Goal: Information Seeking & Learning: Learn about a topic

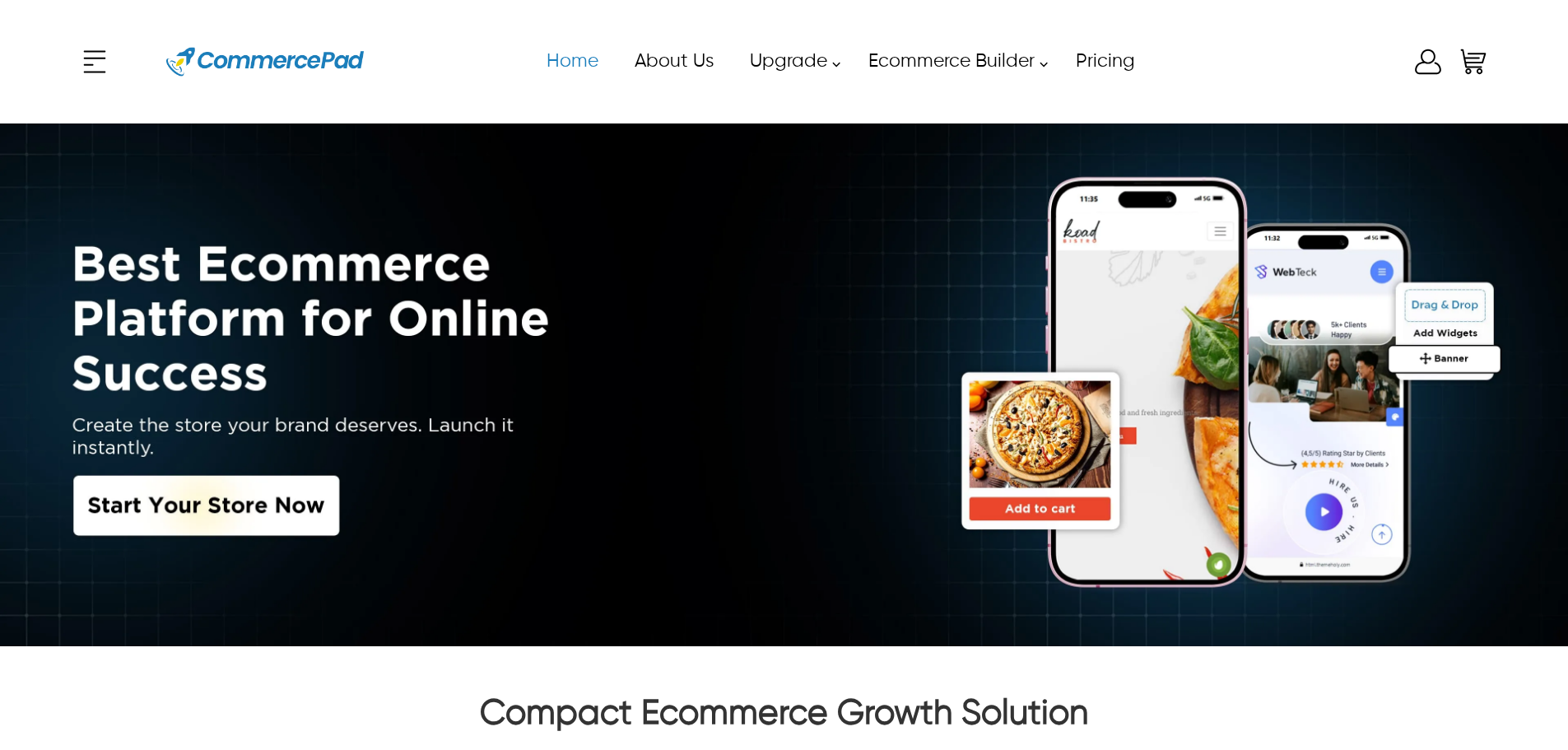
click at [586, 70] on link "Home" at bounding box center [572, 61] width 88 height 37
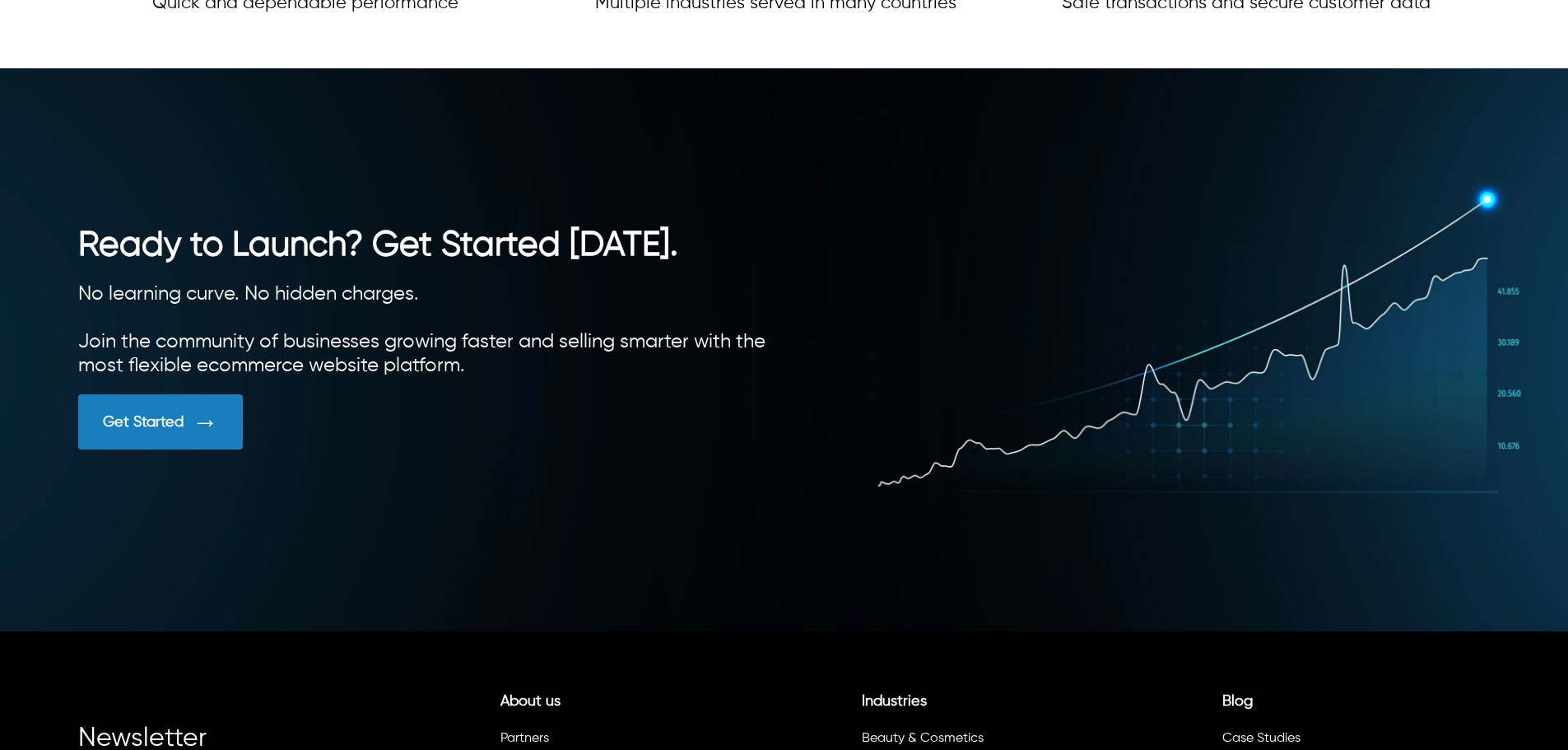
scroll to position [4623, 0]
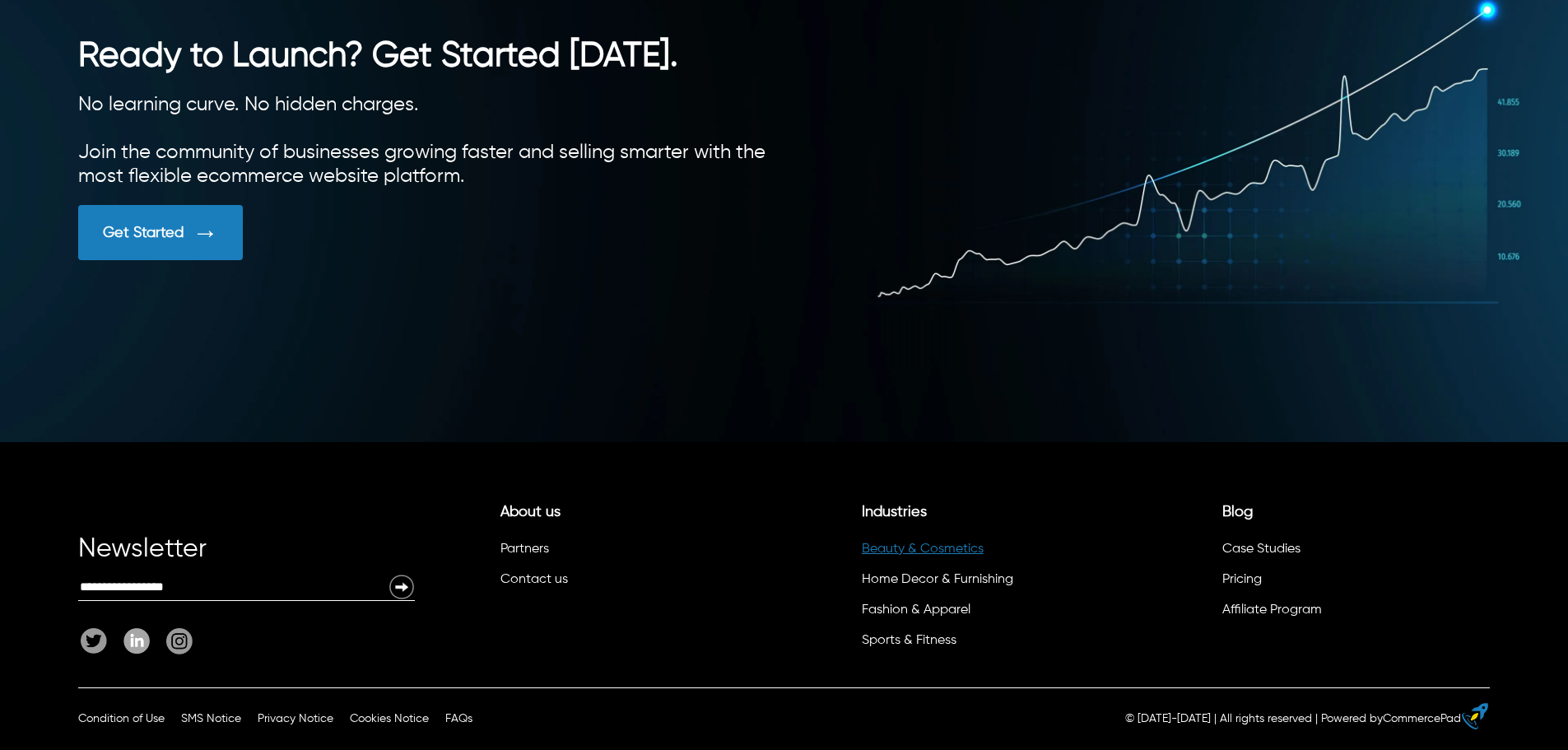
click at [771, 545] on link "Beauty & Cosmetics" at bounding box center [922, 549] width 122 height 13
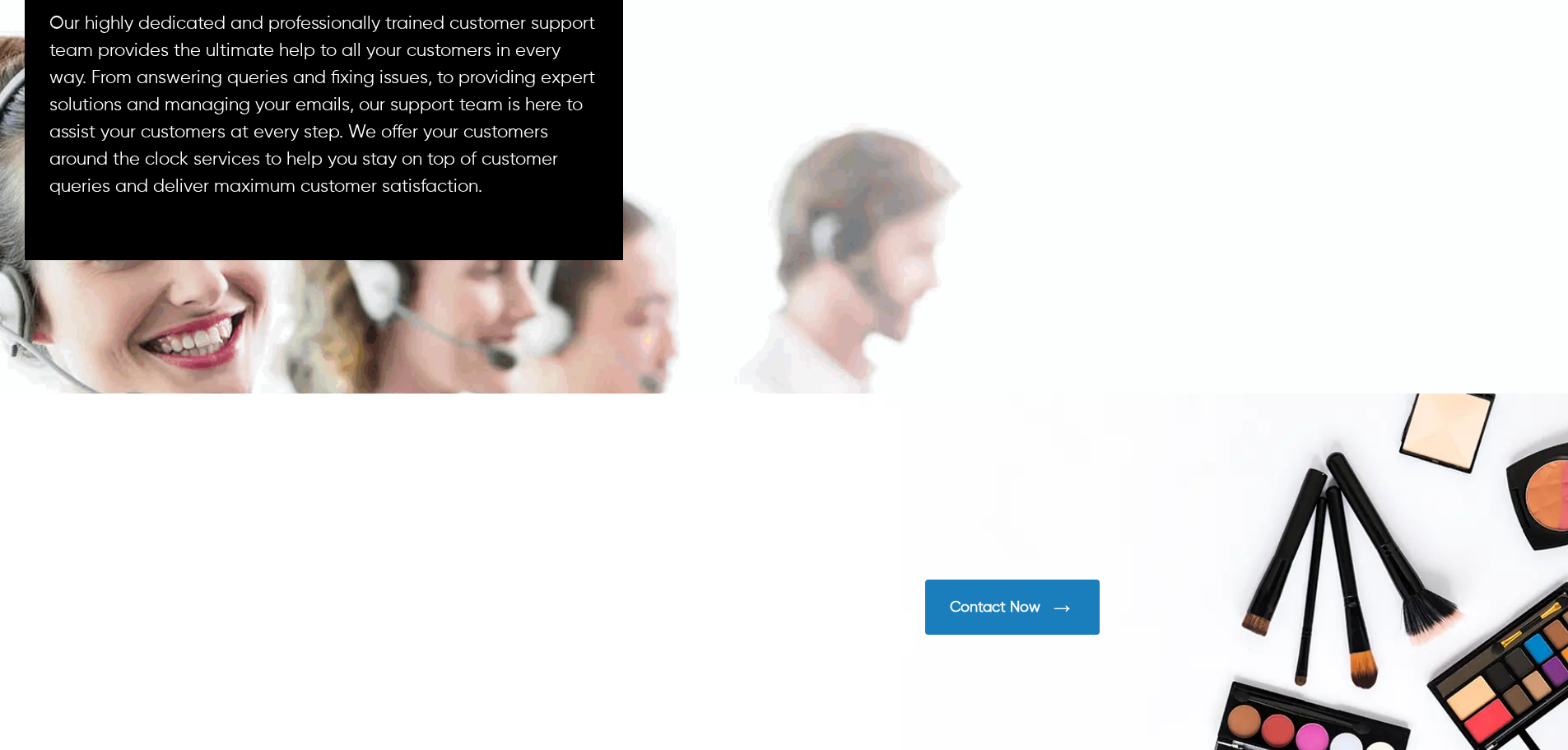
scroll to position [5080, 0]
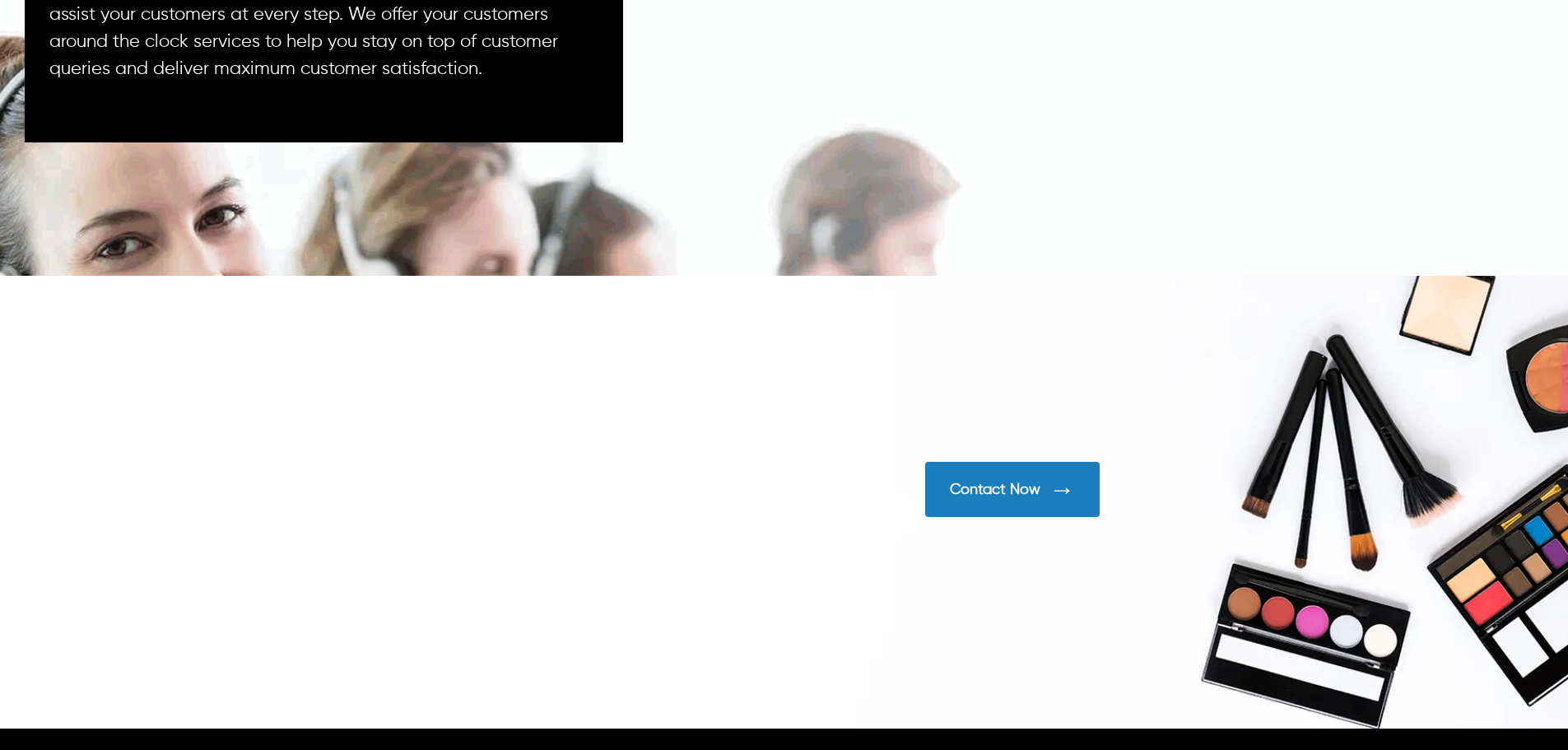
click at [771, 506] on div "Contact Now" at bounding box center [1013, 489] width 175 height 55
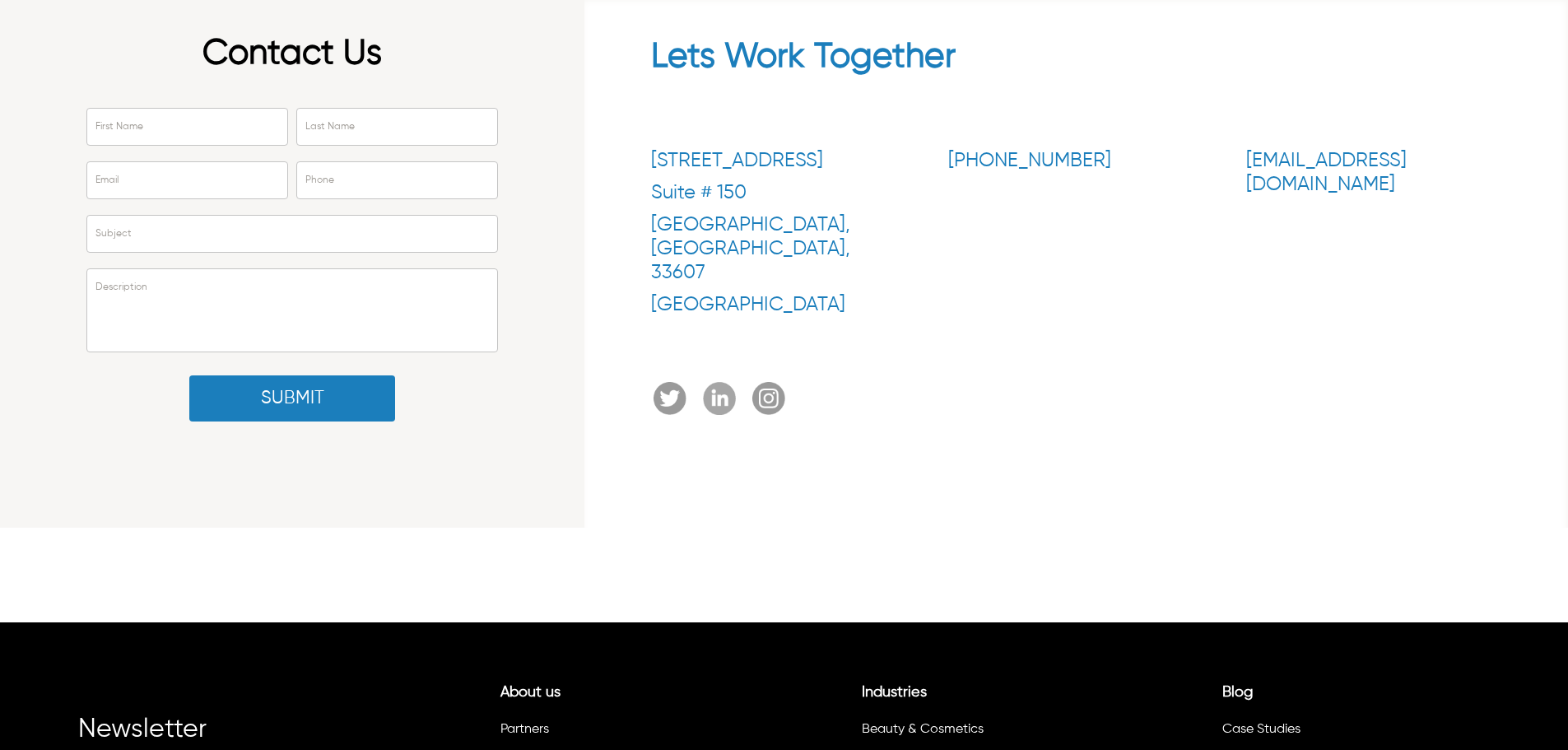
scroll to position [318, 0]
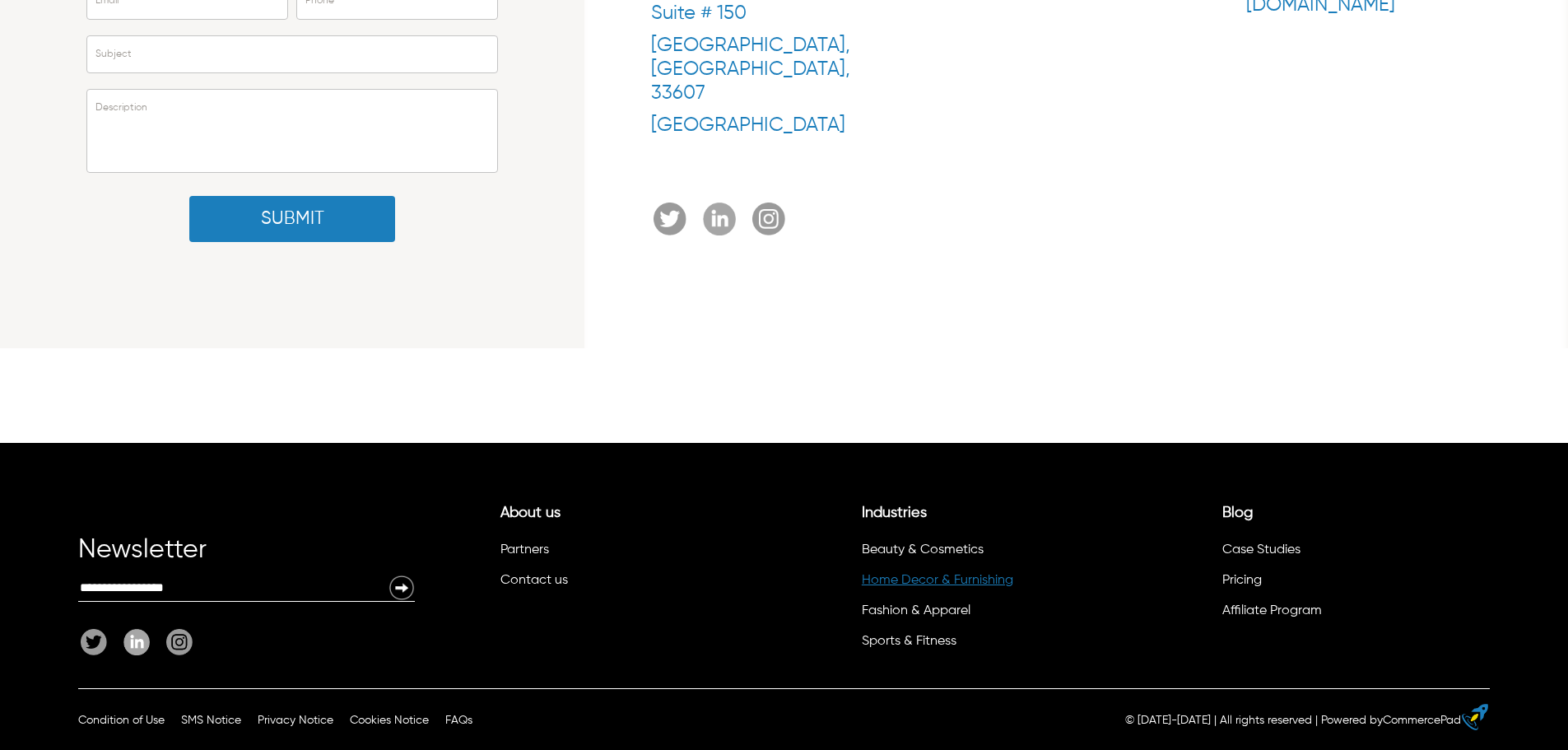
click at [771, 576] on link "Home Decor & Furnishing" at bounding box center [937, 580] width 152 height 13
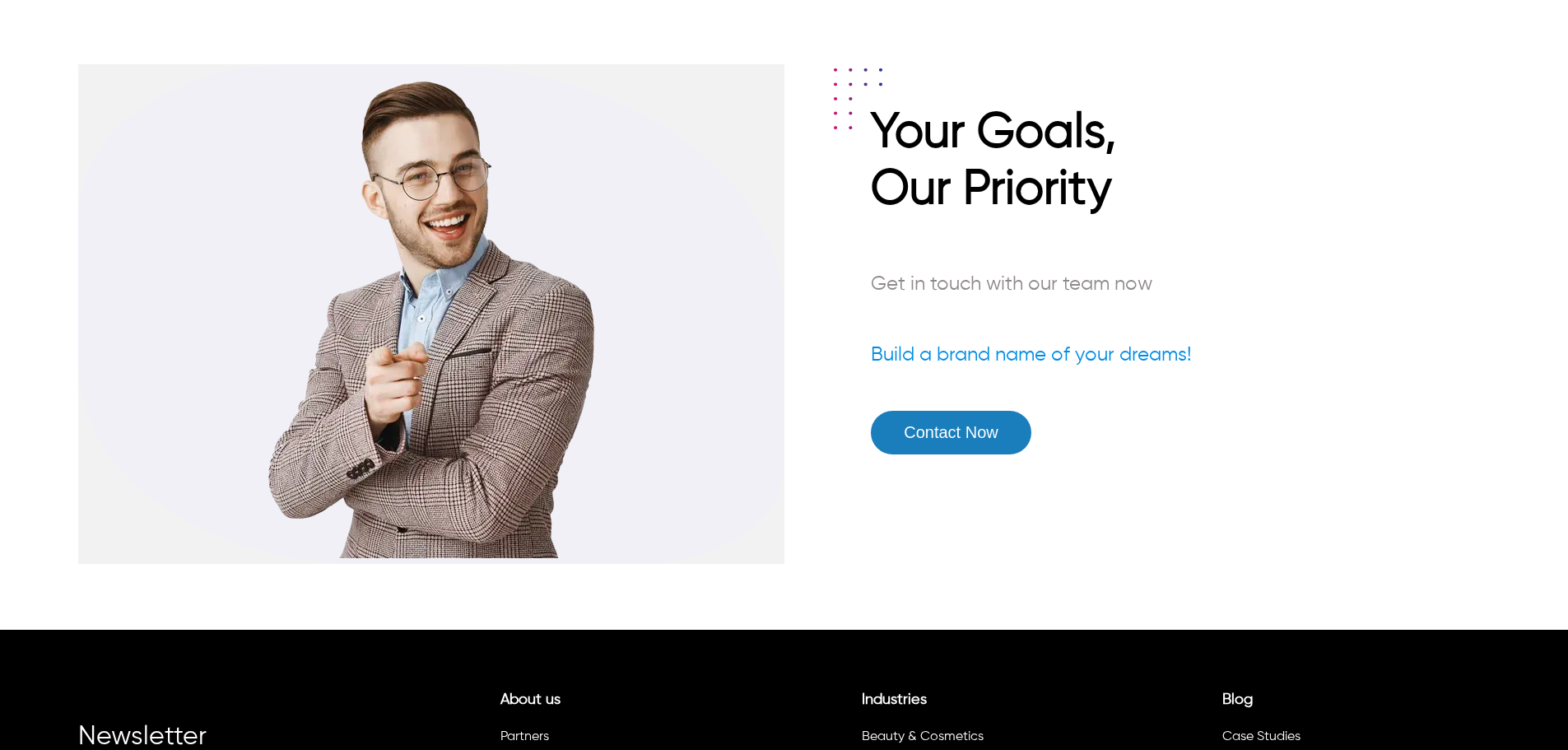
scroll to position [4907, 0]
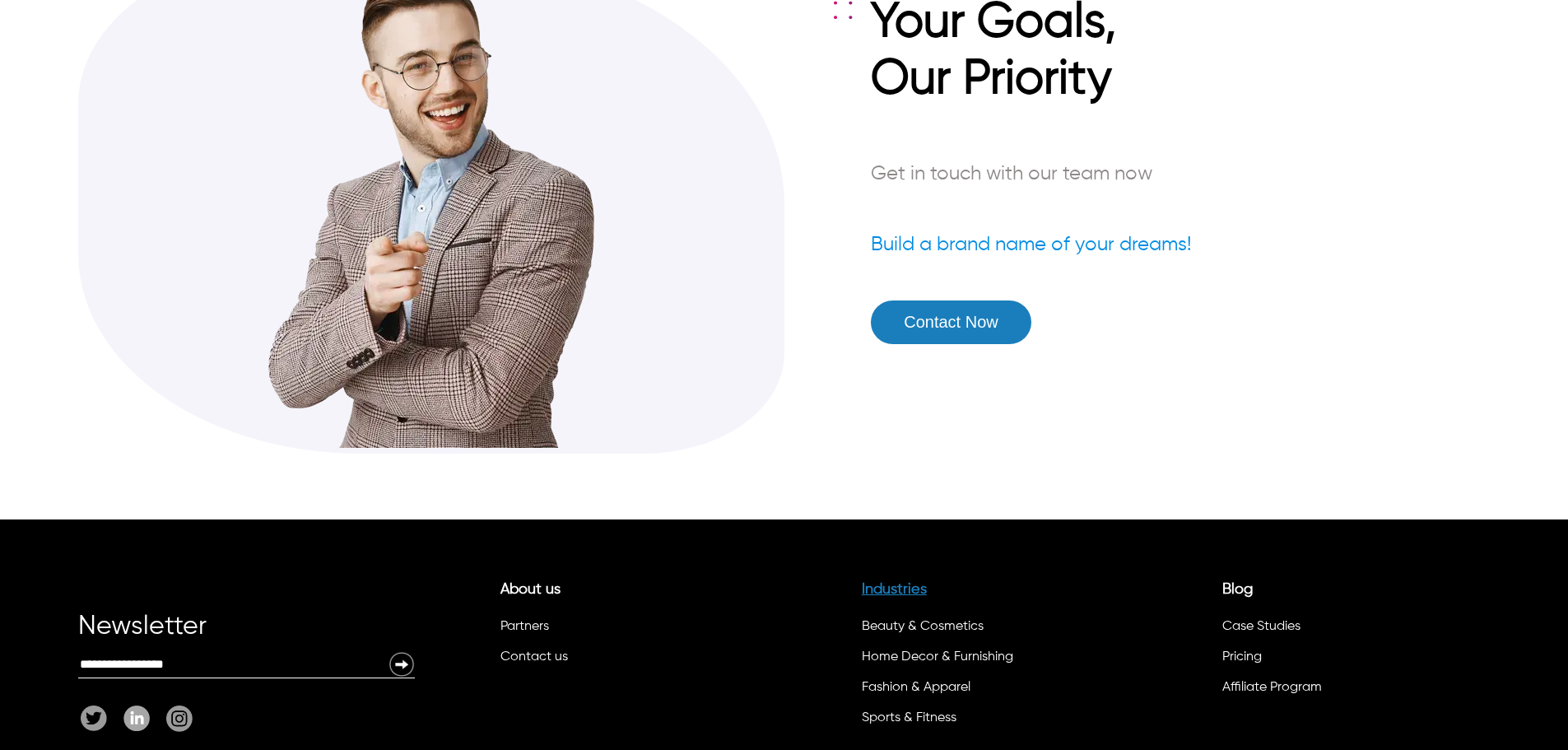
click at [771, 588] on link "Industries" at bounding box center [894, 589] width 65 height 15
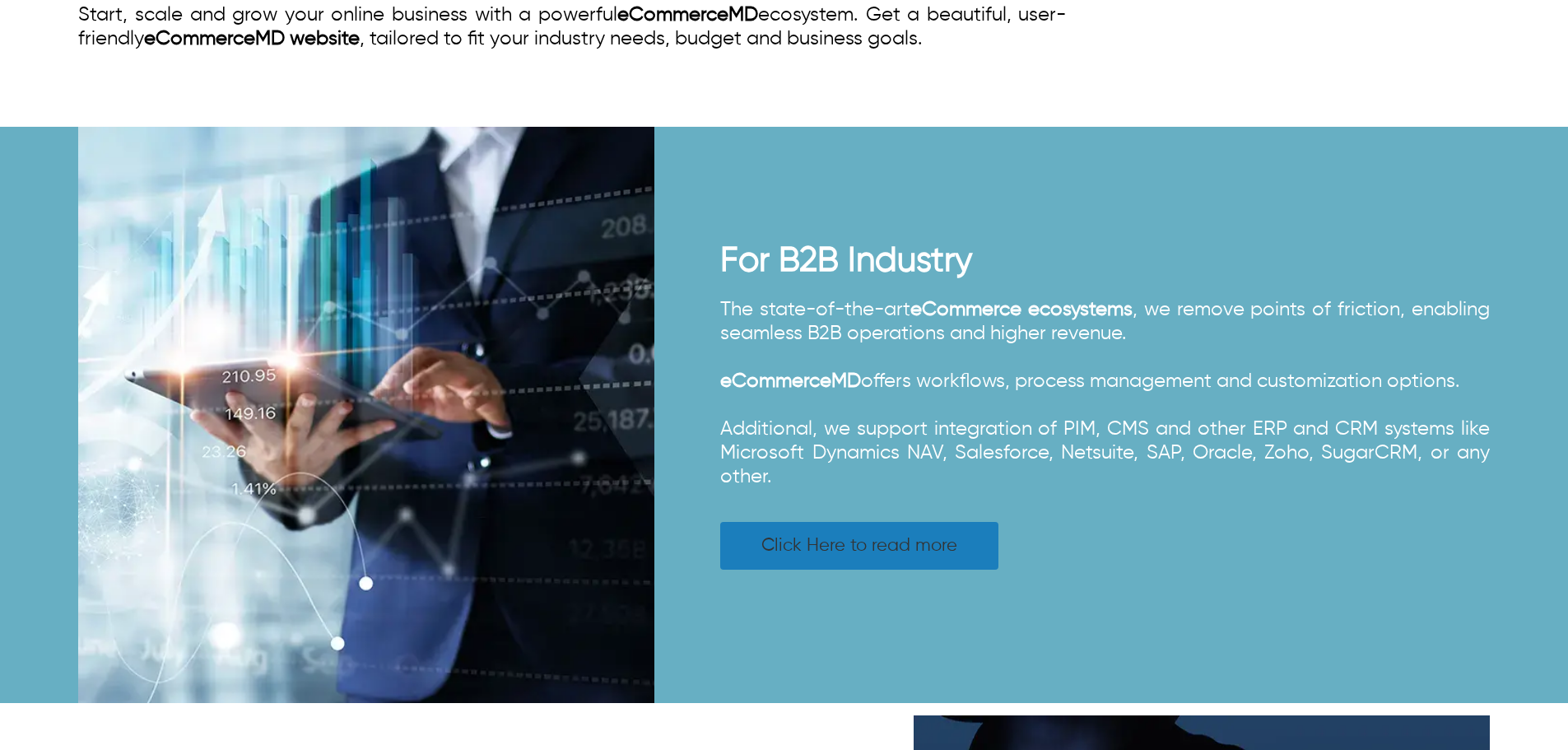
scroll to position [988, 0]
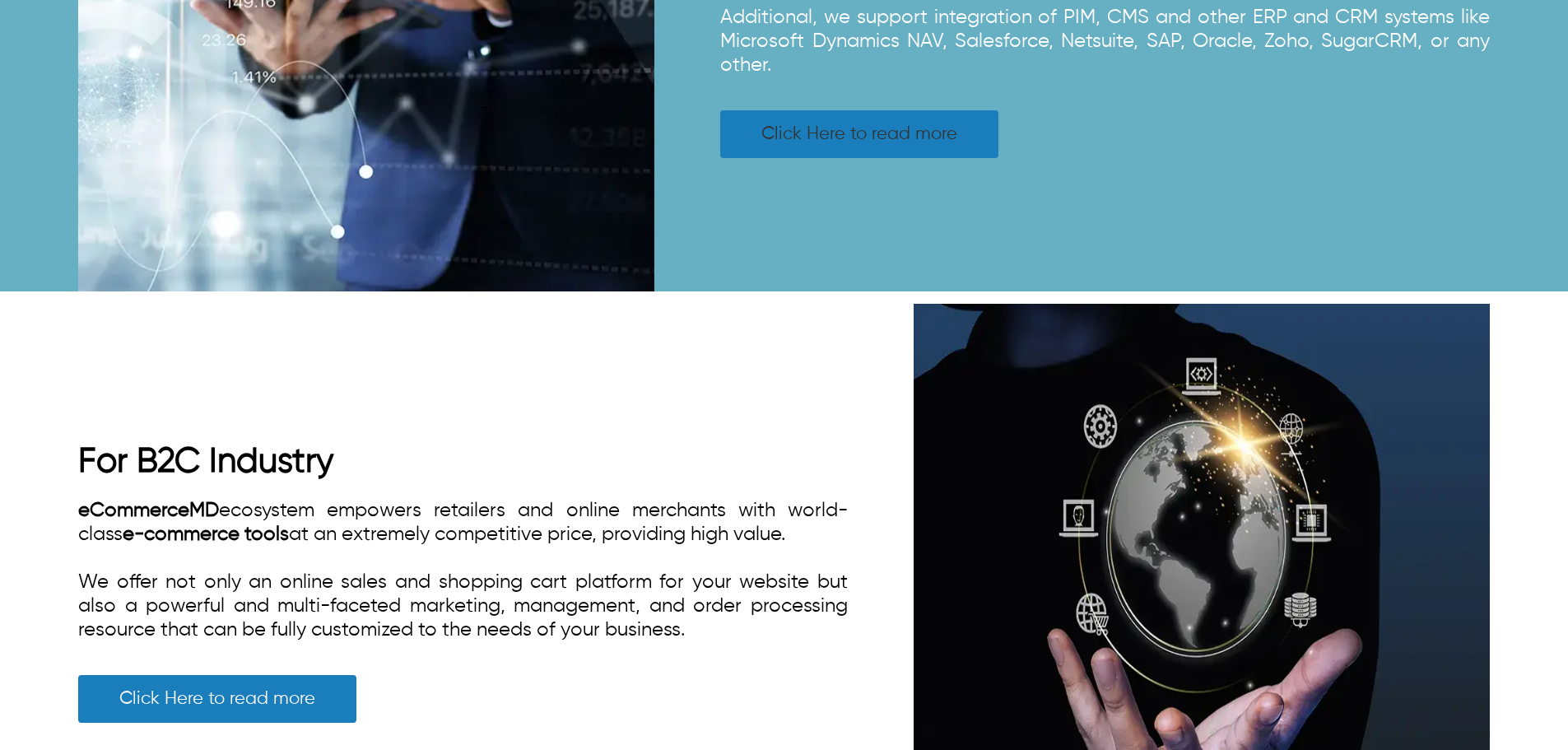
click at [771, 133] on link "Click Here to read more" at bounding box center [859, 134] width 278 height 47
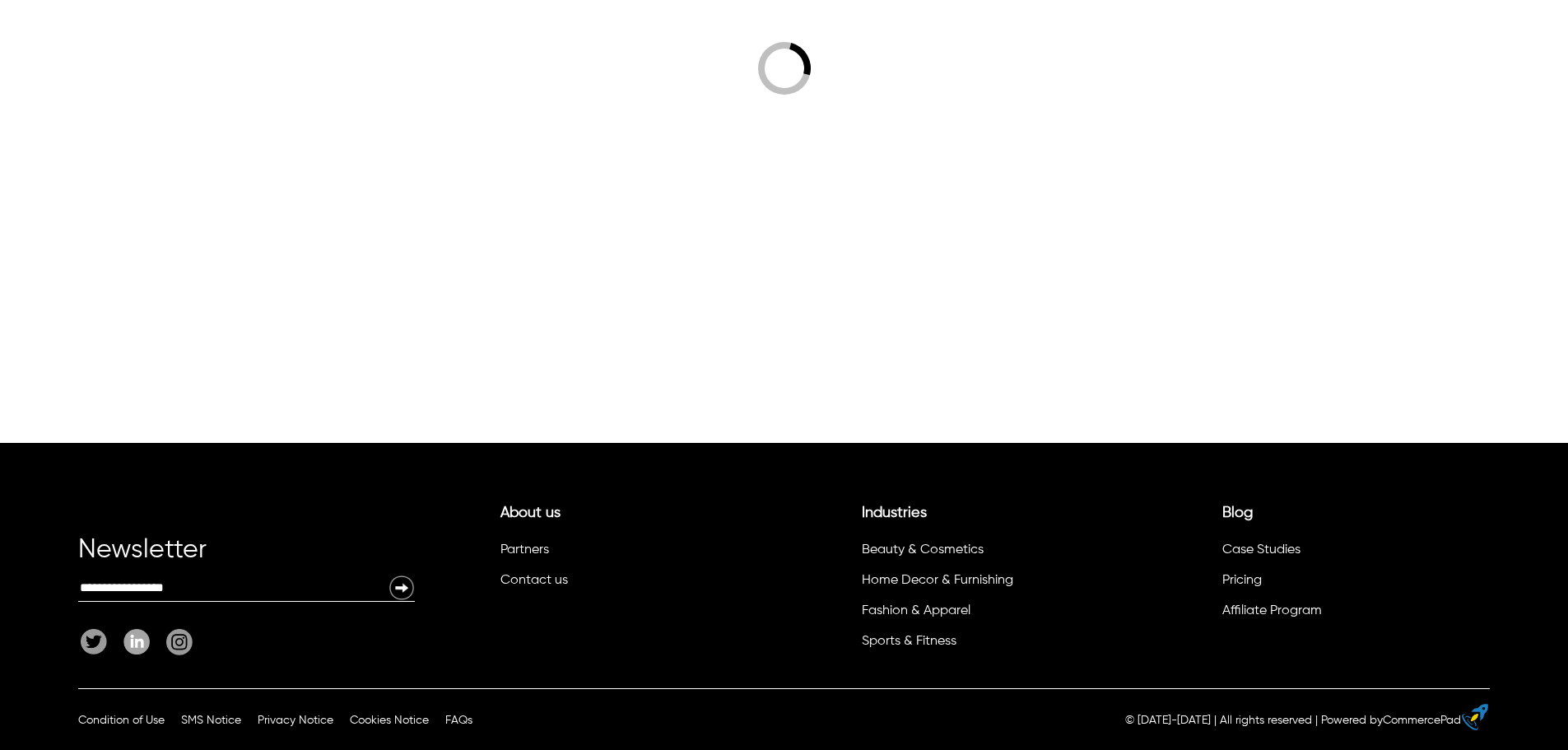
scroll to position [318, 0]
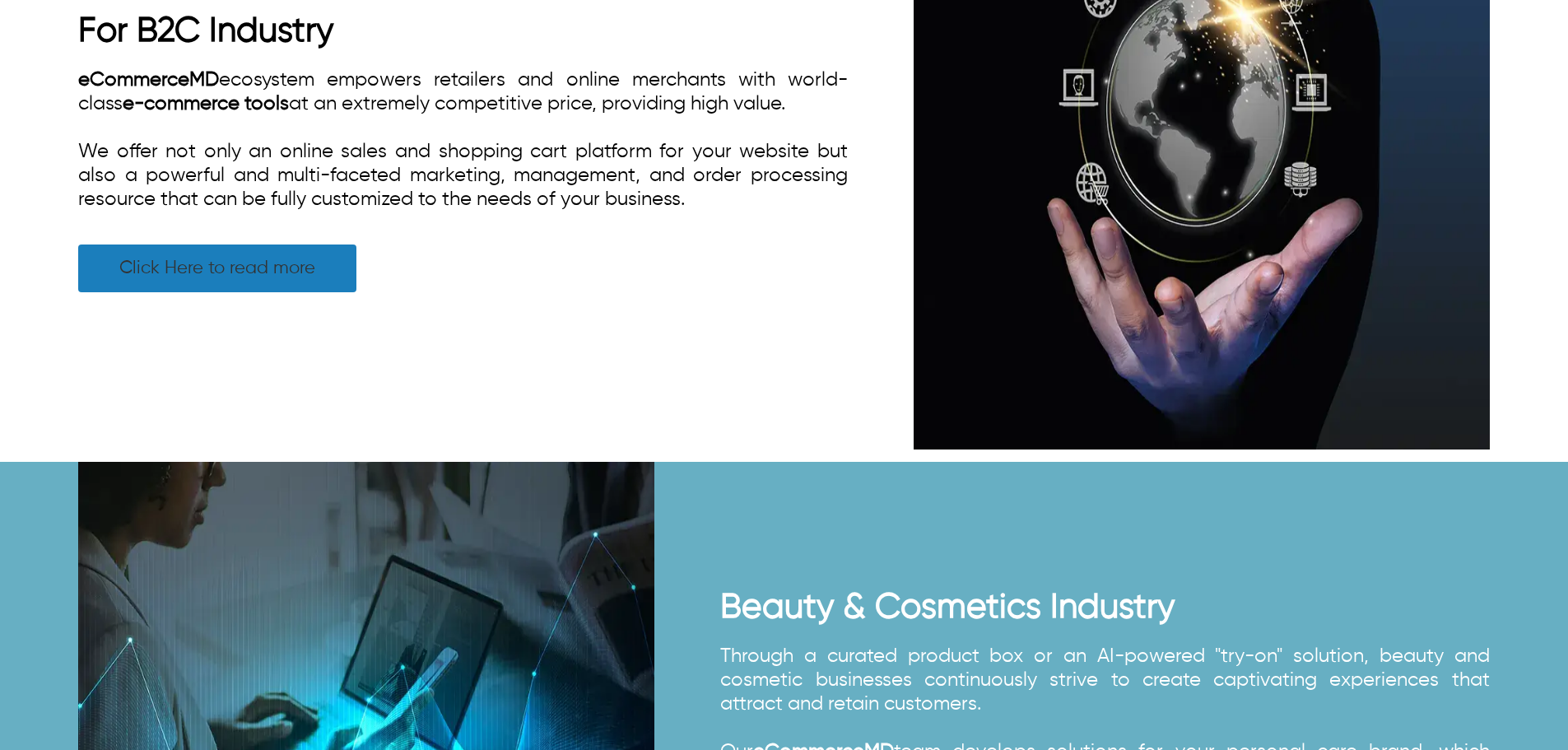
click at [300, 292] on link "Click Here to read more" at bounding box center [217, 268] width 278 height 47
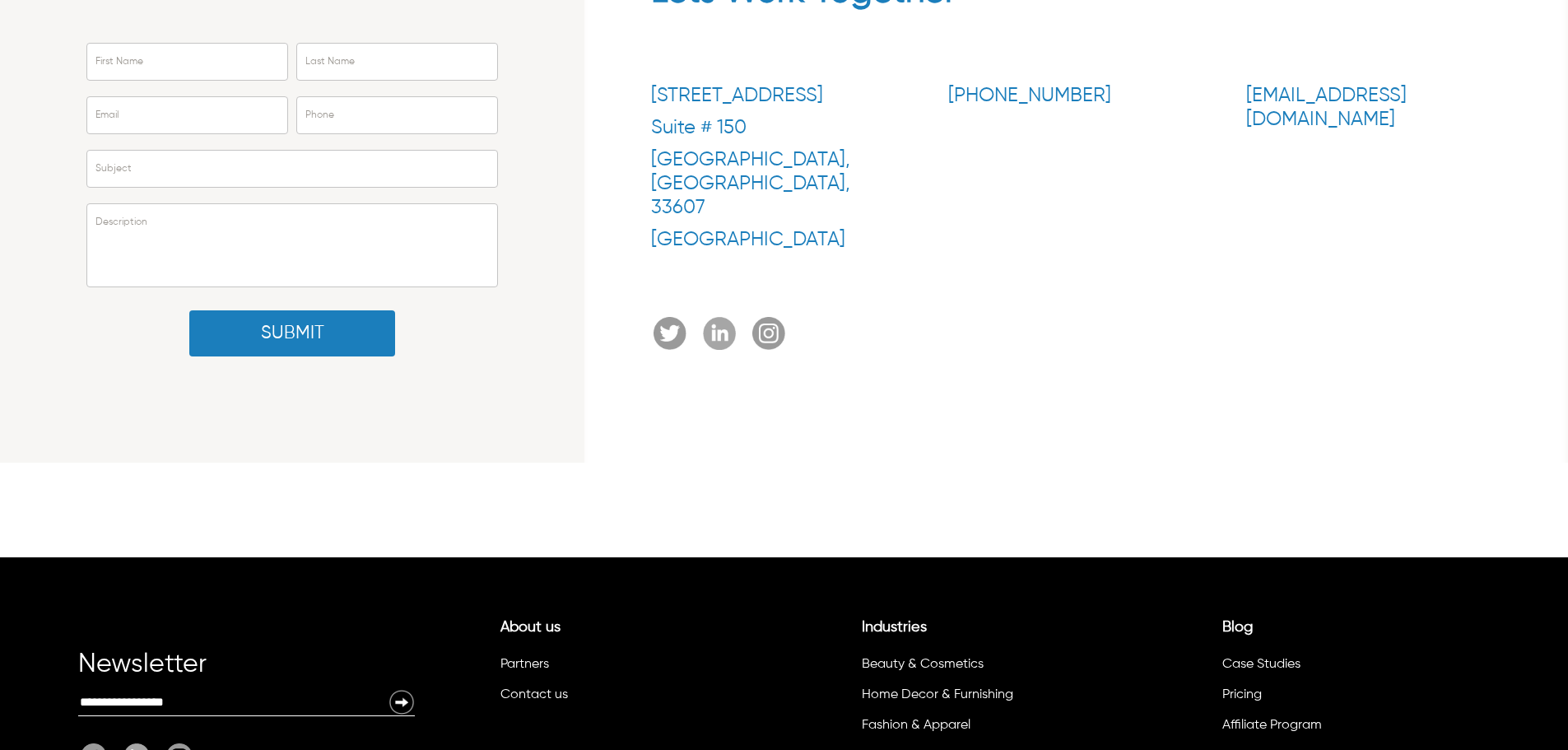
scroll to position [318, 0]
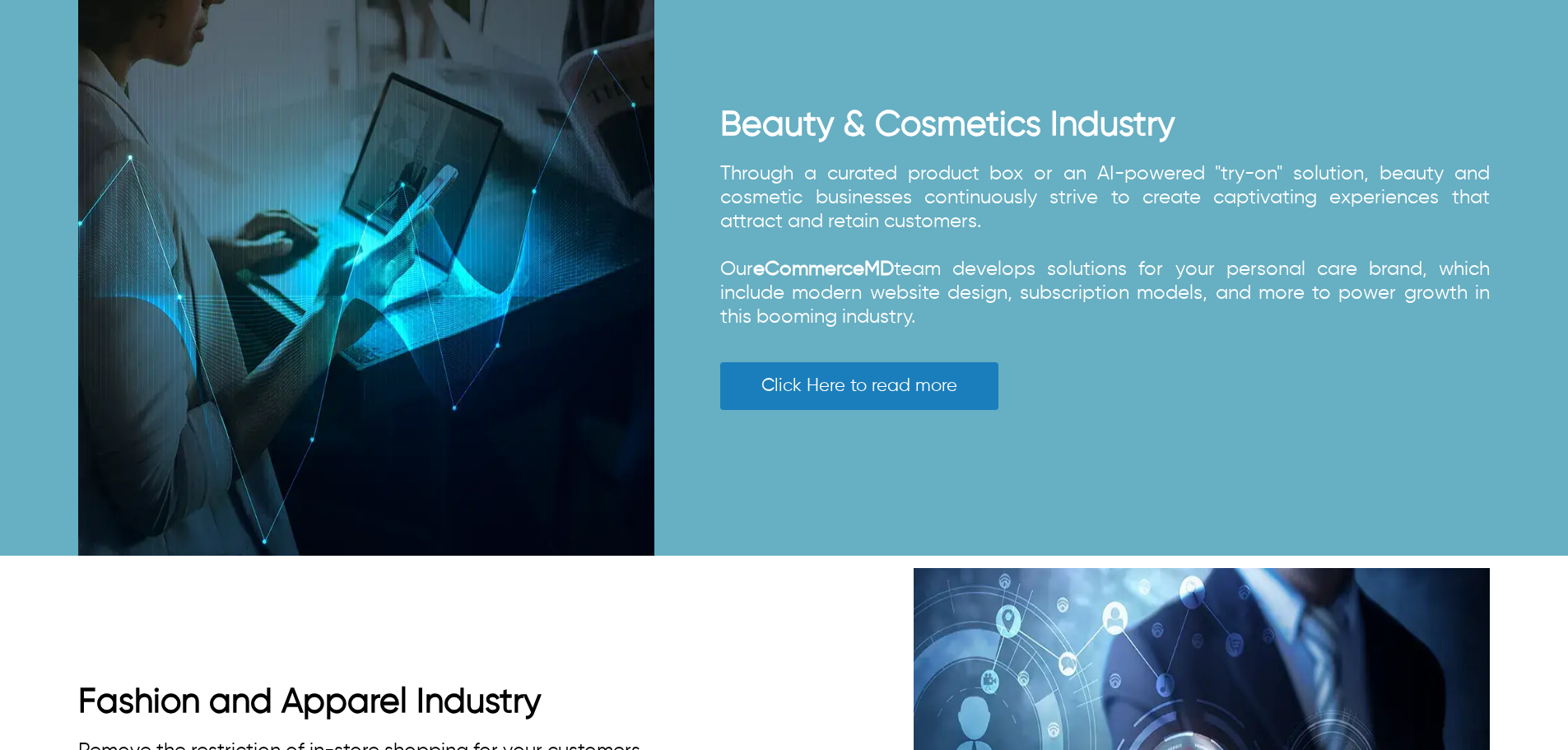
scroll to position [1893, 0]
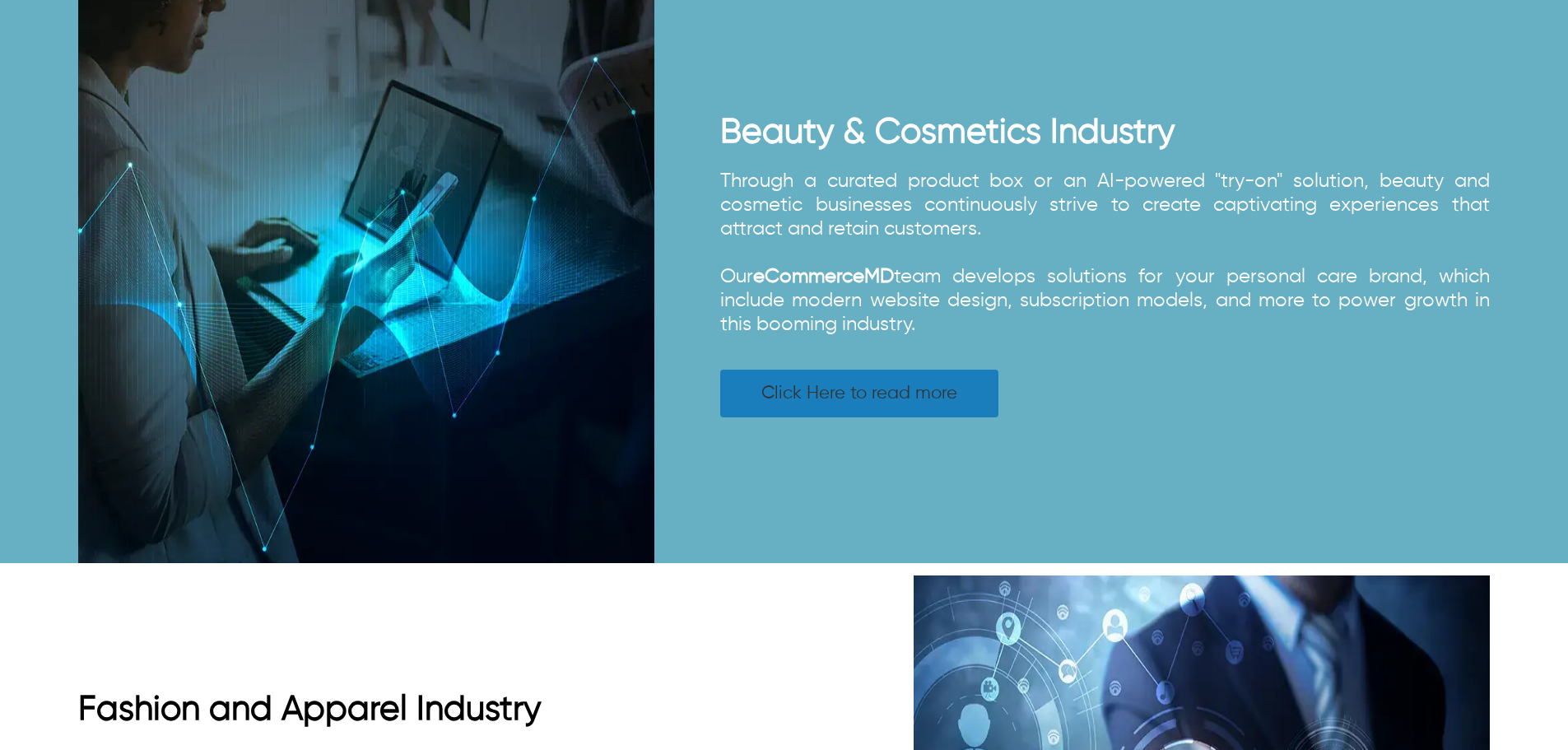
click at [771, 417] on link "Click Here to read more" at bounding box center [859, 393] width 278 height 47
